Goal: Ask a question

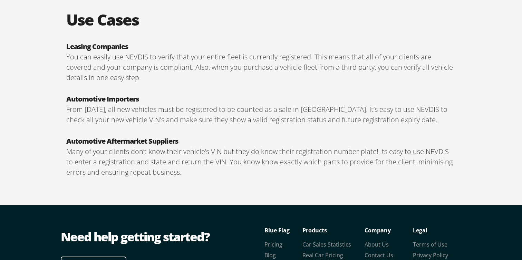
scroll to position [1231, 0]
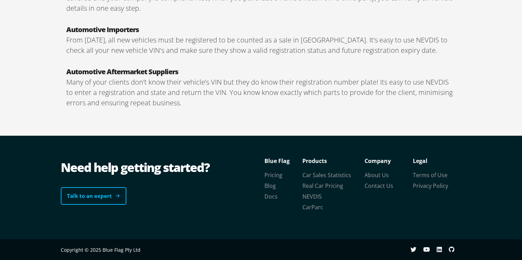
click at [101, 204] on link "Talk to an expert" at bounding box center [94, 196] width 66 height 18
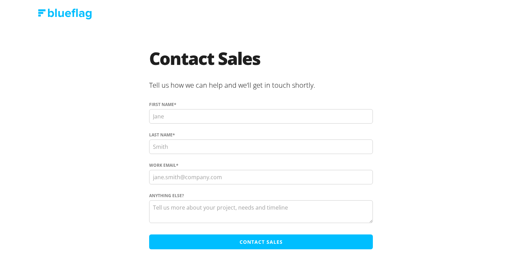
click at [61, 11] on img at bounding box center [65, 14] width 54 height 11
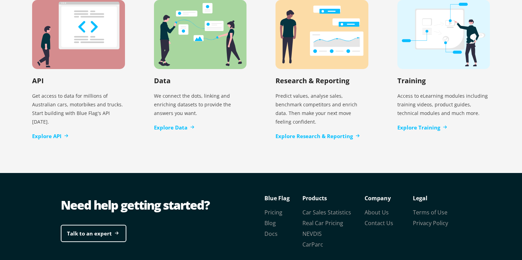
scroll to position [1466, 0]
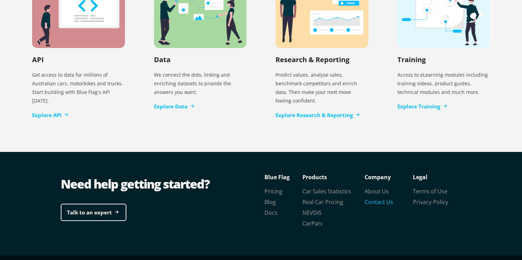
click at [374, 198] on link "Contact Us" at bounding box center [378, 202] width 29 height 8
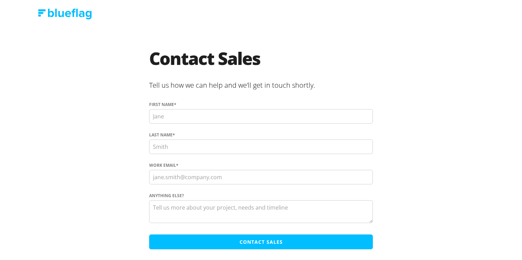
scroll to position [15, 0]
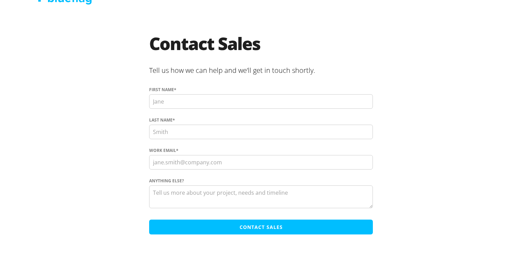
click at [223, 107] on input "First name *" at bounding box center [261, 101] width 224 height 14
type input "[PERSON_NAME]"
type input "Y"
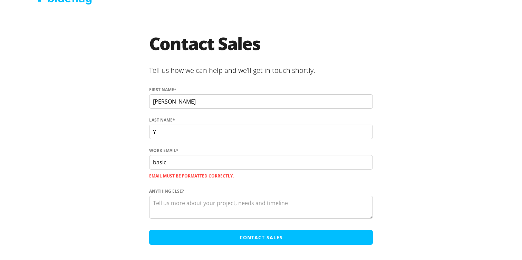
type input "[EMAIL_ADDRESS][DOMAIN_NAME]"
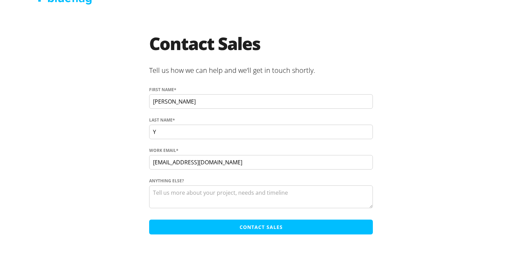
click at [212, 201] on textarea "Anything else?" at bounding box center [261, 196] width 224 height 23
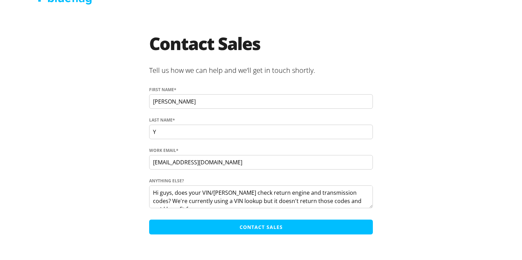
scroll to position [5, 0]
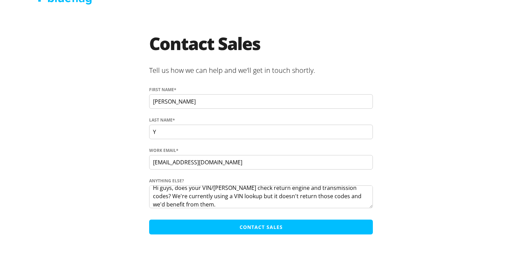
type textarea "Hi guys, does your VIN/[PERSON_NAME] check return engine and transmission codes…"
click at [236, 229] on input "Contact Sales" at bounding box center [261, 226] width 224 height 15
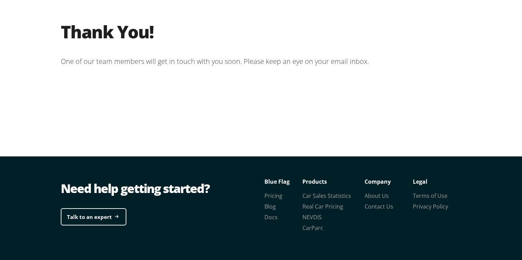
scroll to position [39, 0]
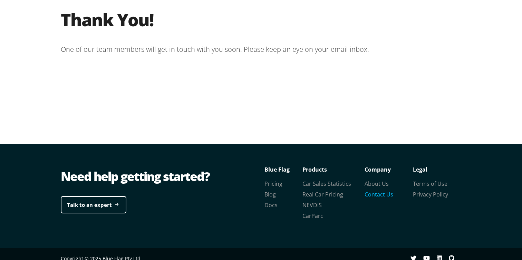
click at [375, 196] on link "Contact Us" at bounding box center [378, 194] width 29 height 8
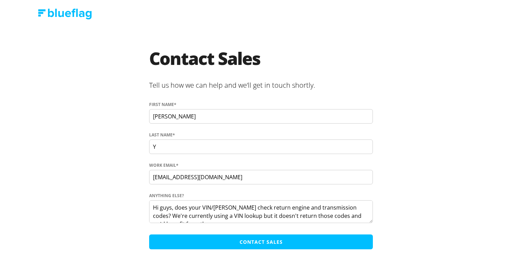
click at [84, 17] on img at bounding box center [65, 14] width 54 height 11
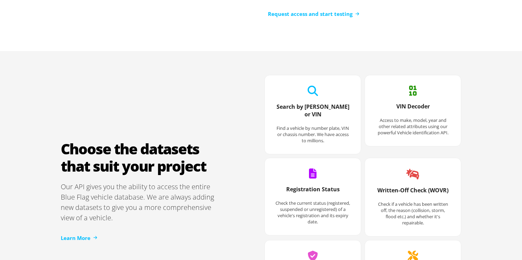
scroll to position [1466, 0]
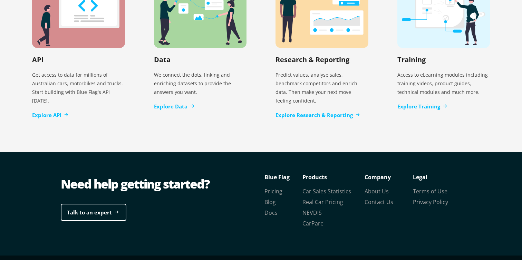
click at [311, 207] on li "NEVDIS" at bounding box center [333, 212] width 62 height 11
click at [311, 209] on link "NEVDIS" at bounding box center [311, 213] width 19 height 8
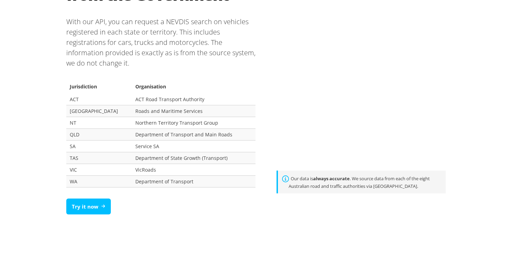
scroll to position [453, 0]
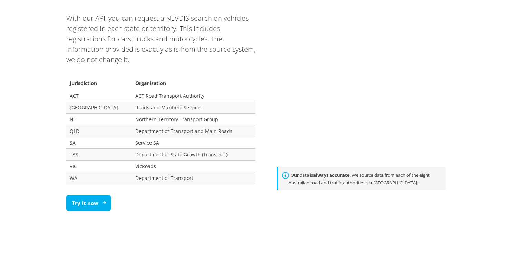
click at [101, 201] on link "Try it now" at bounding box center [88, 203] width 45 height 16
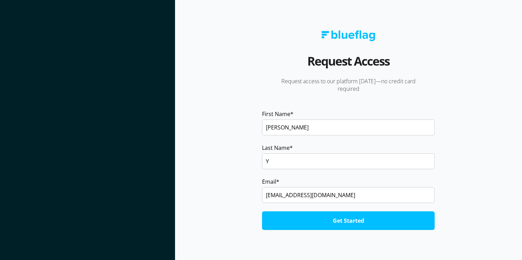
click at [279, 225] on input "Get Started" at bounding box center [348, 220] width 173 height 19
